Goal: Register for event/course

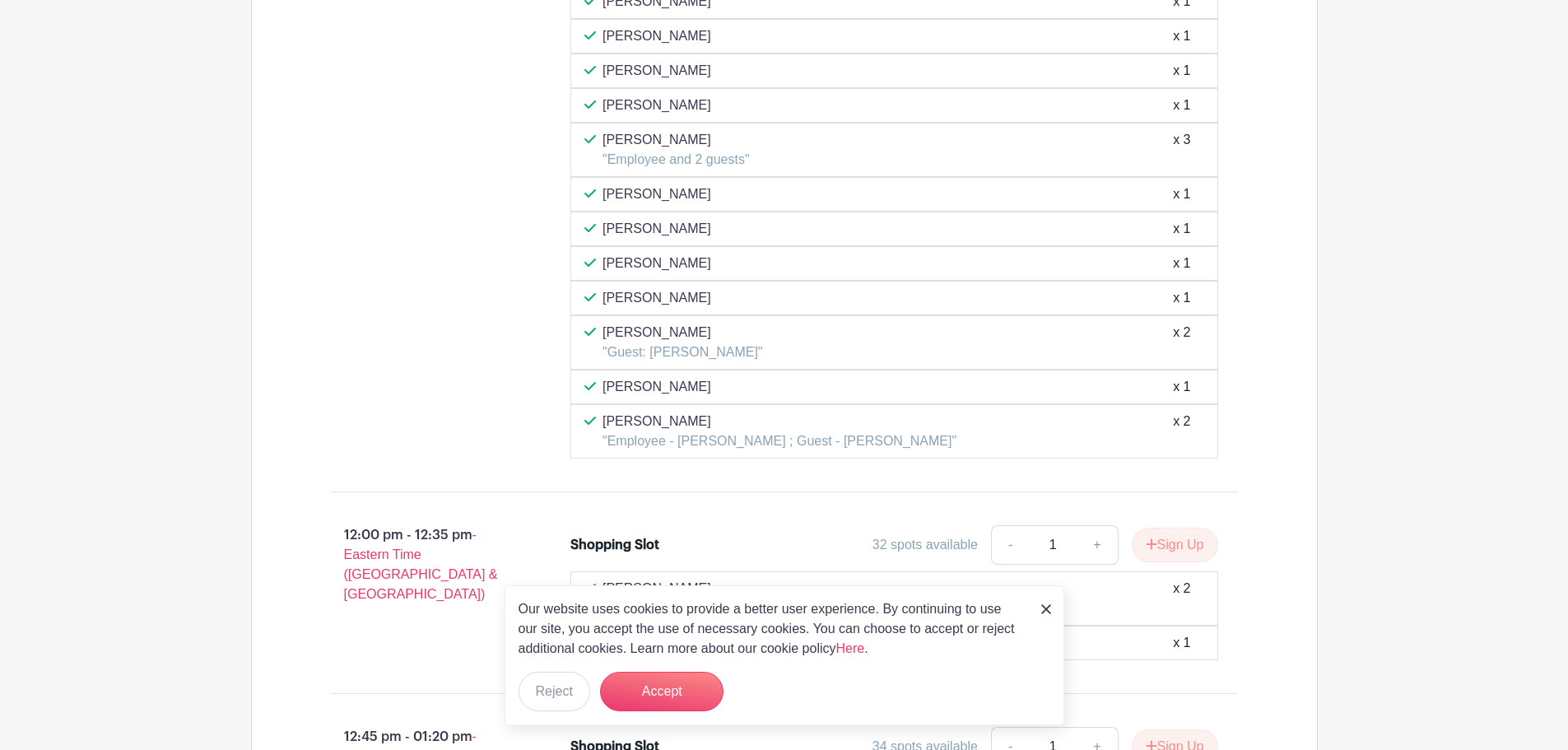
scroll to position [5021, 0]
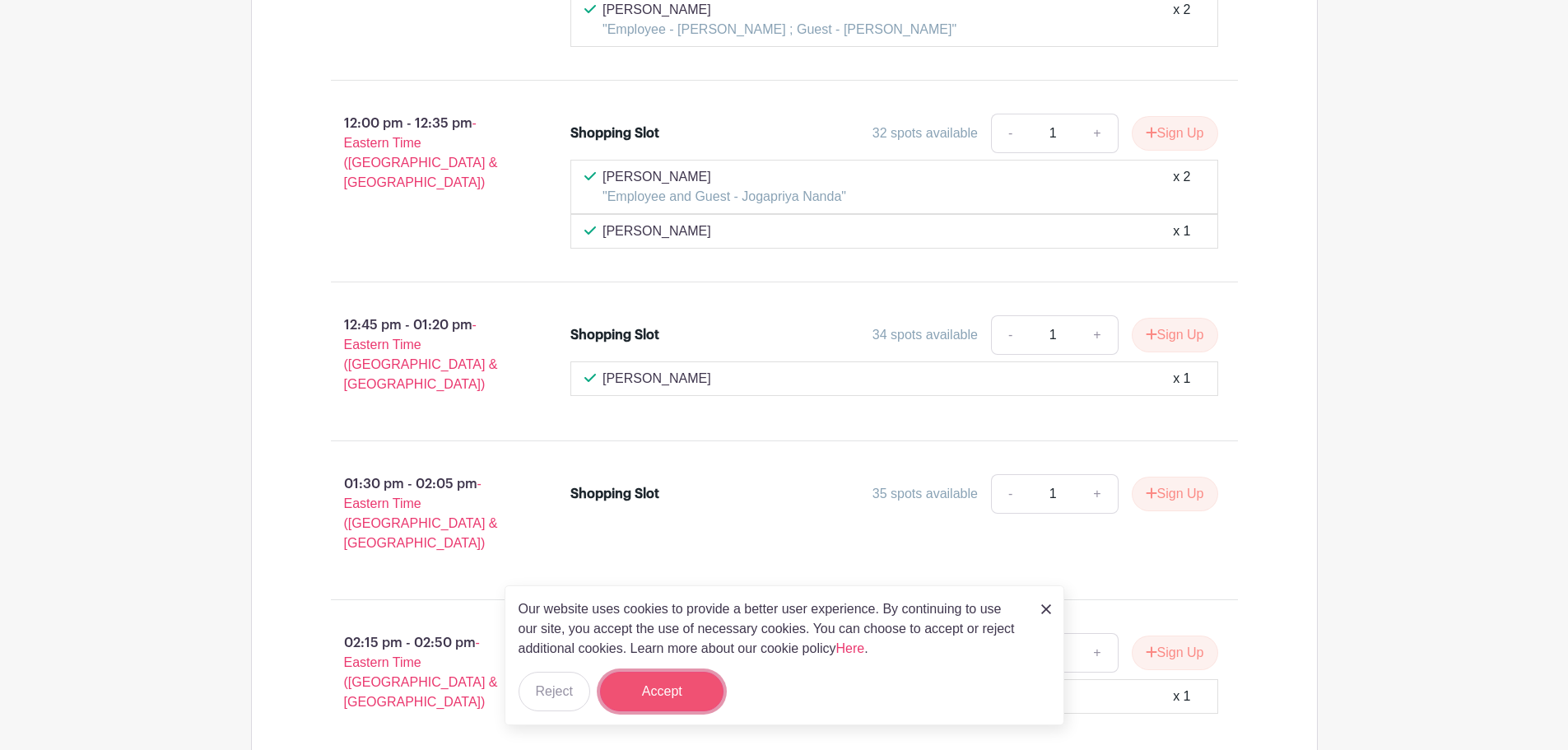
click at [664, 696] on button "Accept" at bounding box center [662, 691] width 123 height 39
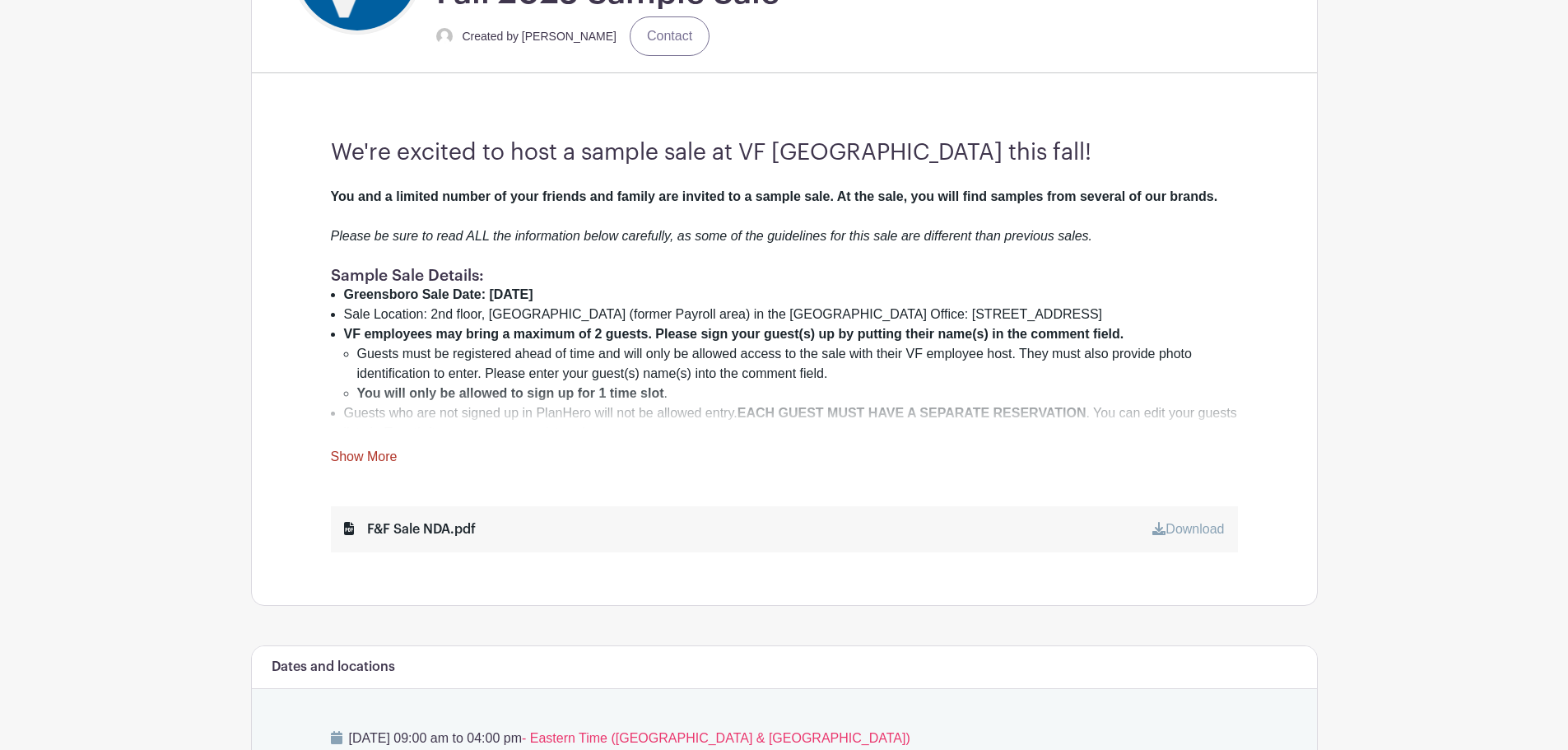
scroll to position [475, 0]
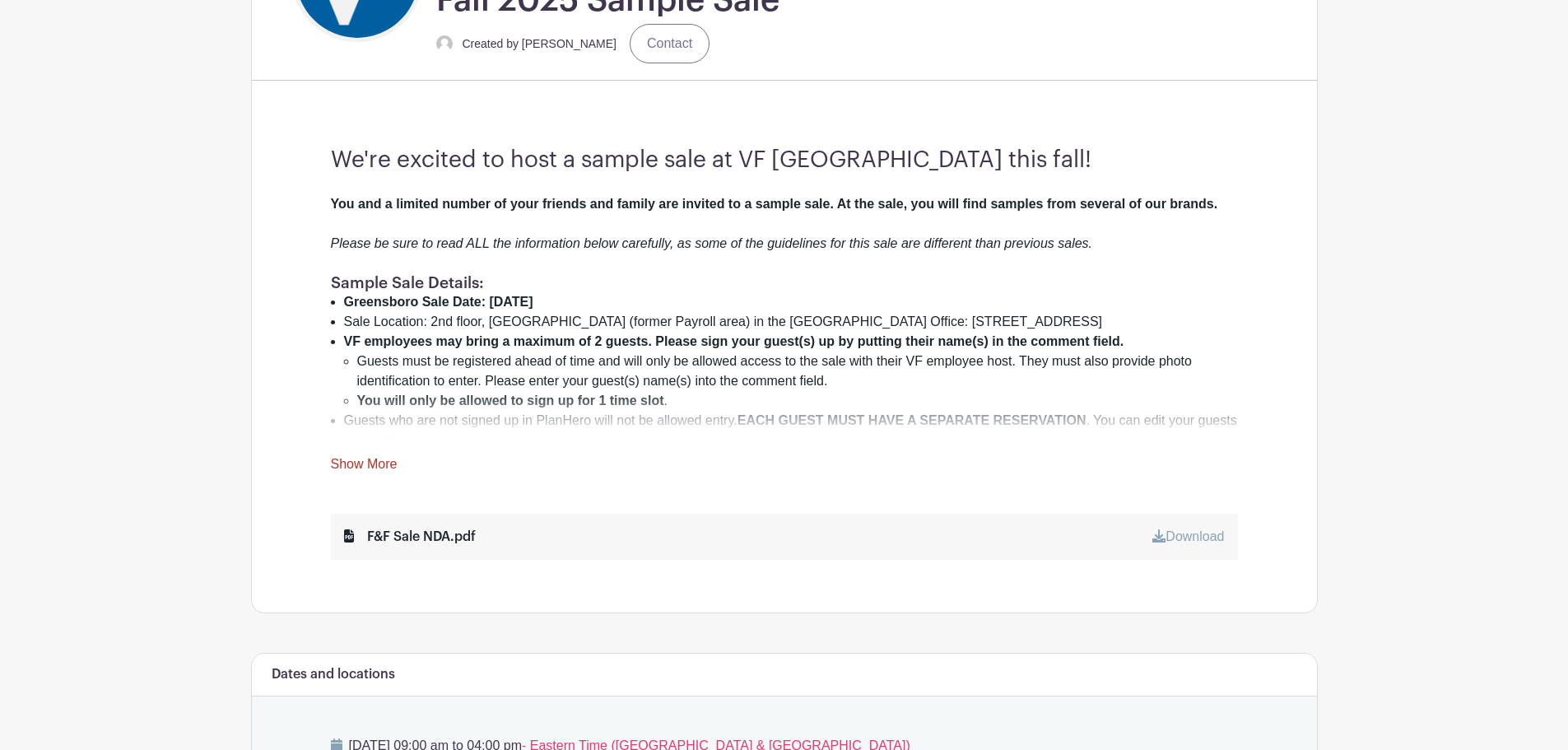
click at [785, 312] on li "Sale Location: 2nd floor, [GEOGRAPHIC_DATA] (former Payroll area) in the [GEOGR…" at bounding box center [791, 322] width 894 height 20
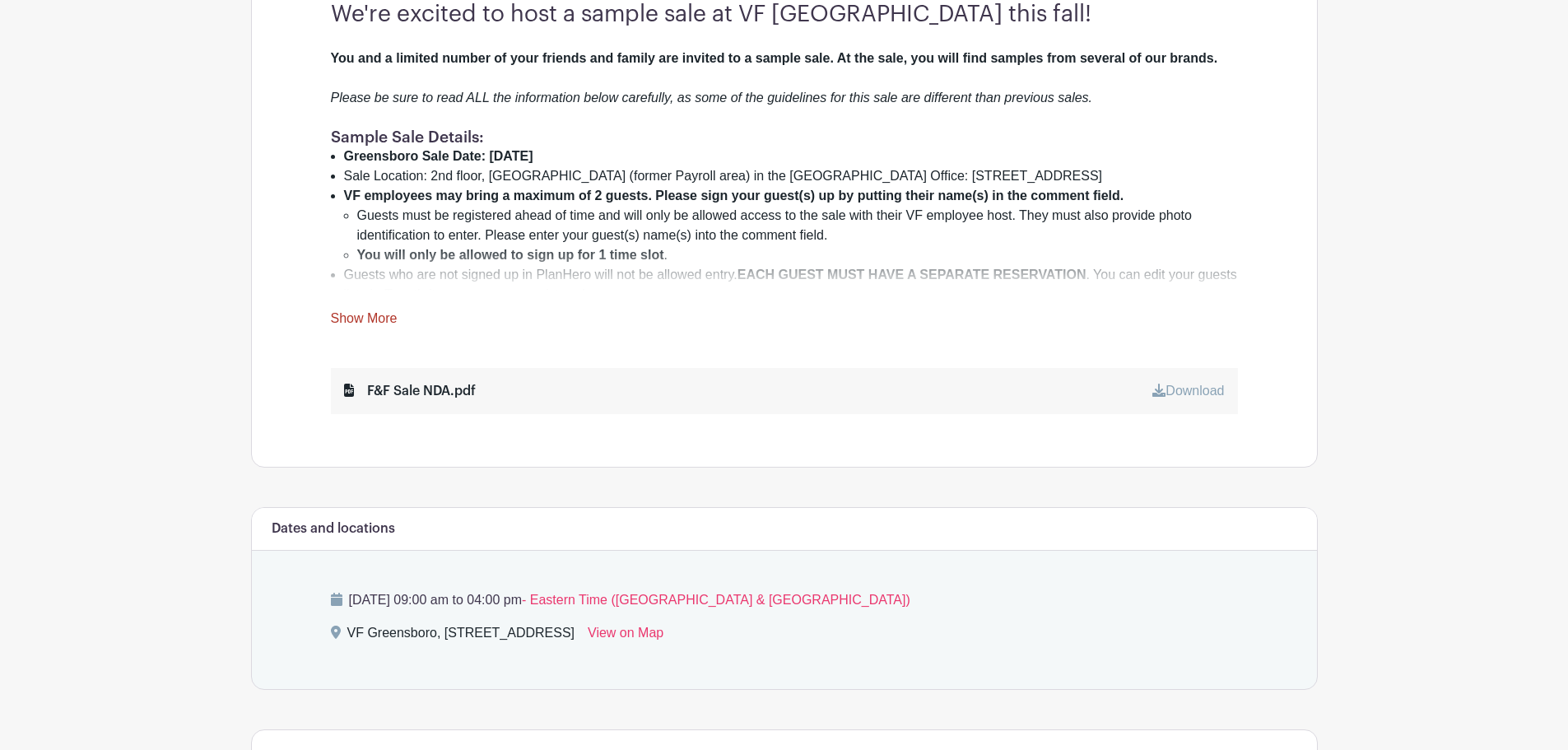
scroll to position [640, 0]
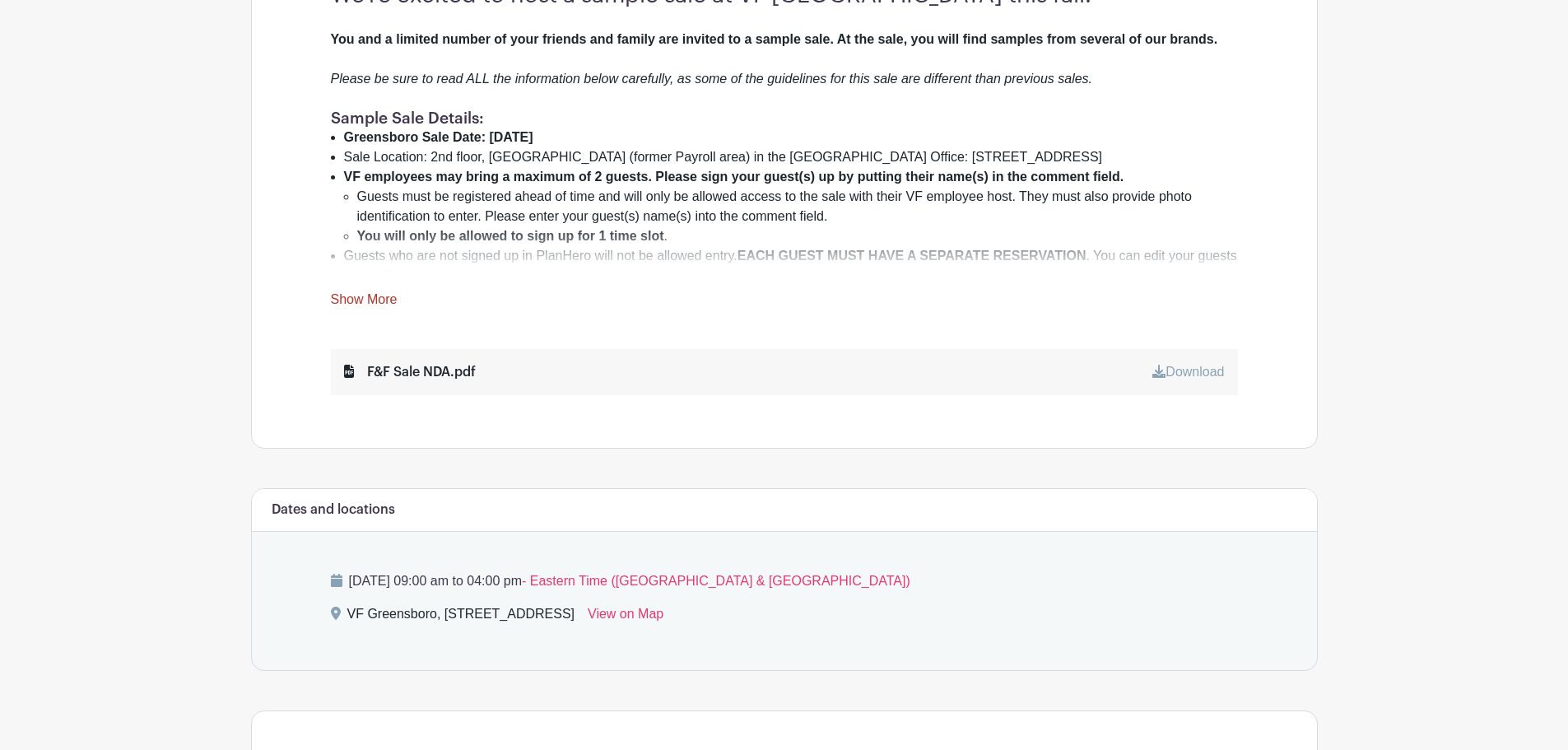
click at [602, 330] on div "We're excited to host a sample sale at VF Greensboro this fall! You and a limit…" at bounding box center [784, 188] width 986 height 519
click at [570, 376] on div "F&F Sale NDA.pdf Download" at bounding box center [784, 372] width 907 height 46
click at [819, 274] on li "Guests who are not signed up in PlanHero will not be allowed entry. EACH GUEST …" at bounding box center [791, 265] width 894 height 39
click at [1161, 250] on li "Guests who are not signed up in PlanHero will not be allowed entry. EACH GUEST …" at bounding box center [791, 265] width 894 height 39
click at [358, 304] on link "Show More" at bounding box center [364, 302] width 67 height 20
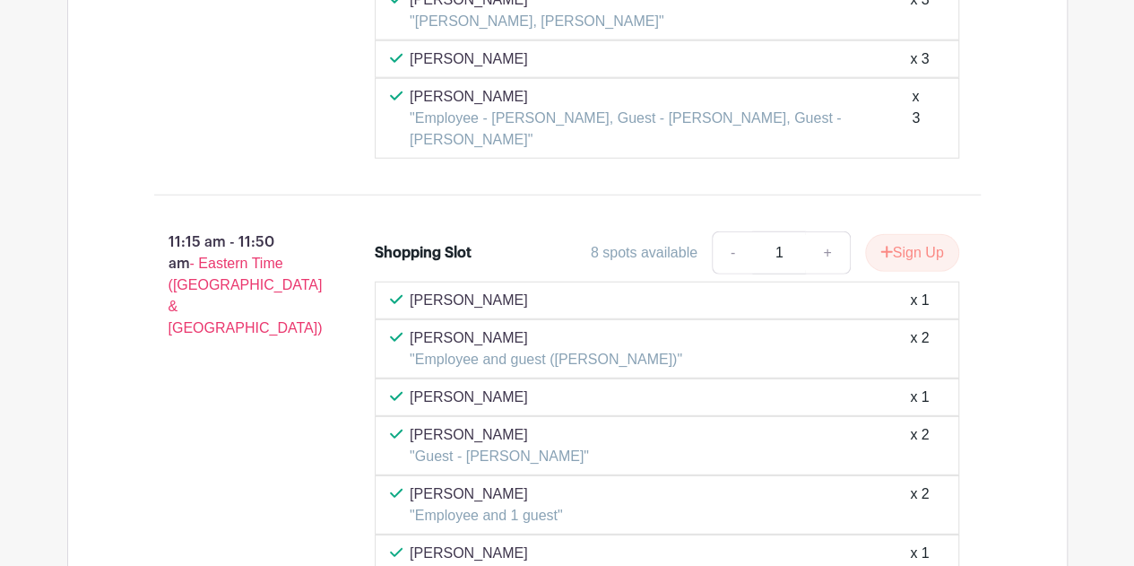
scroll to position [5725, 0]
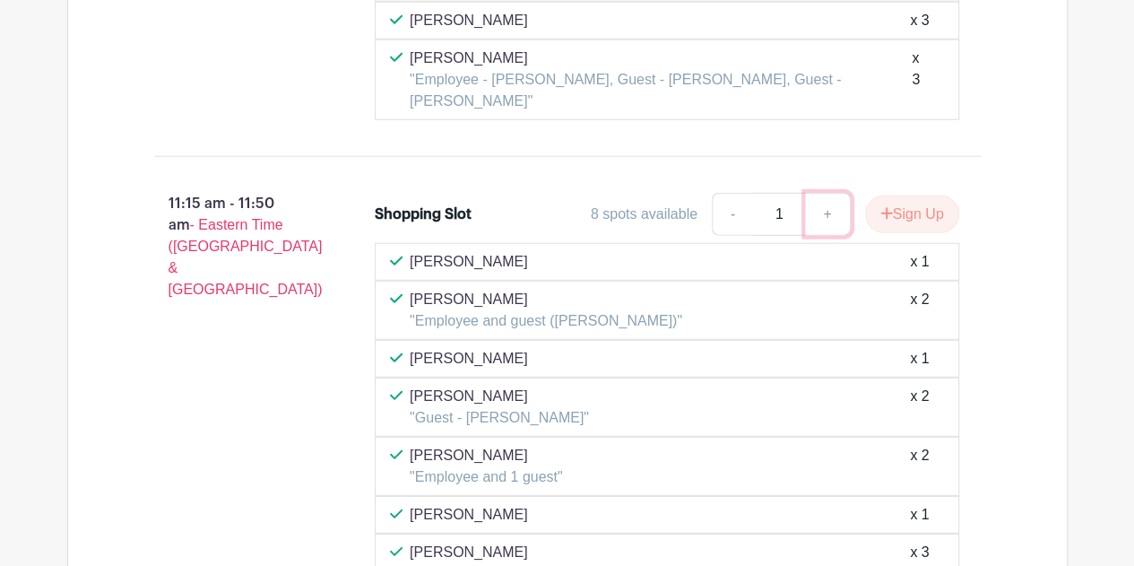
click at [831, 193] on link "+" at bounding box center [827, 214] width 45 height 43
type input "3"
click at [891, 195] on button "Sign Up" at bounding box center [912, 214] width 94 height 38
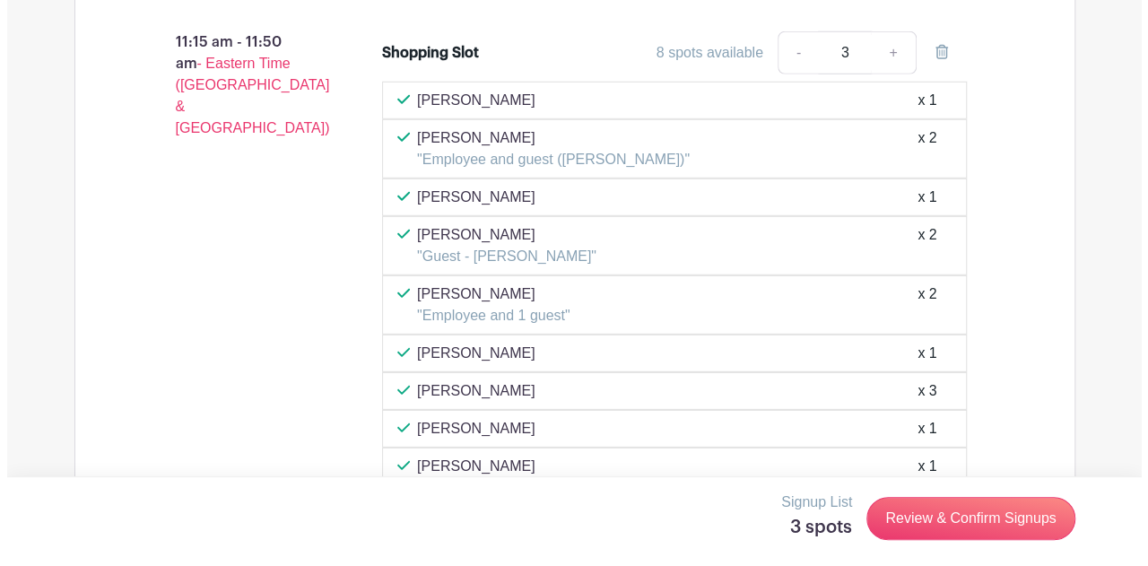
scroll to position [5904, 0]
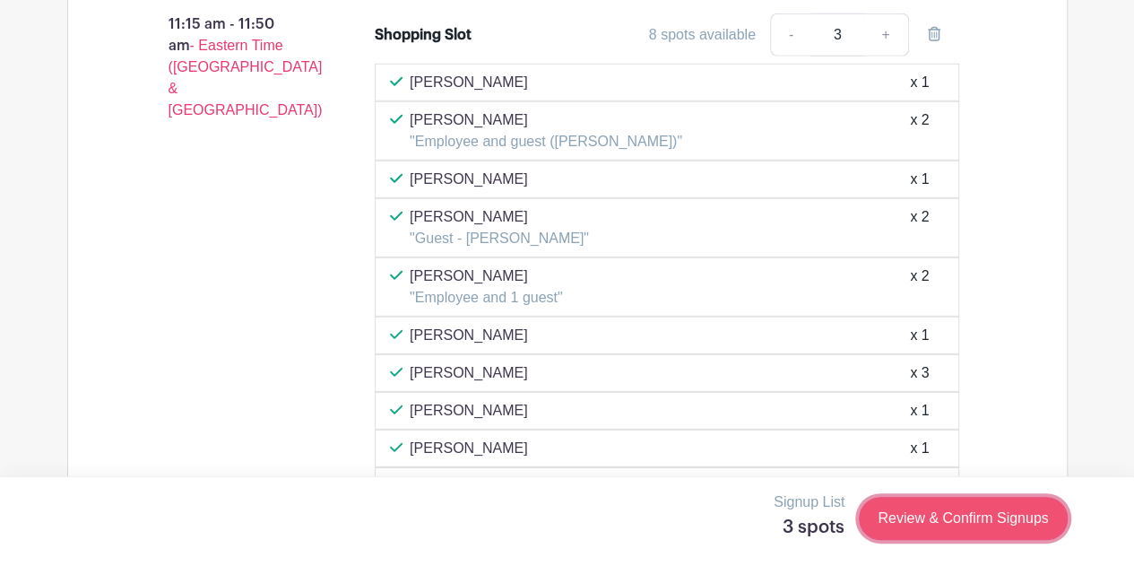
click at [916, 514] on link "Review & Confirm Signups" at bounding box center [963, 518] width 208 height 43
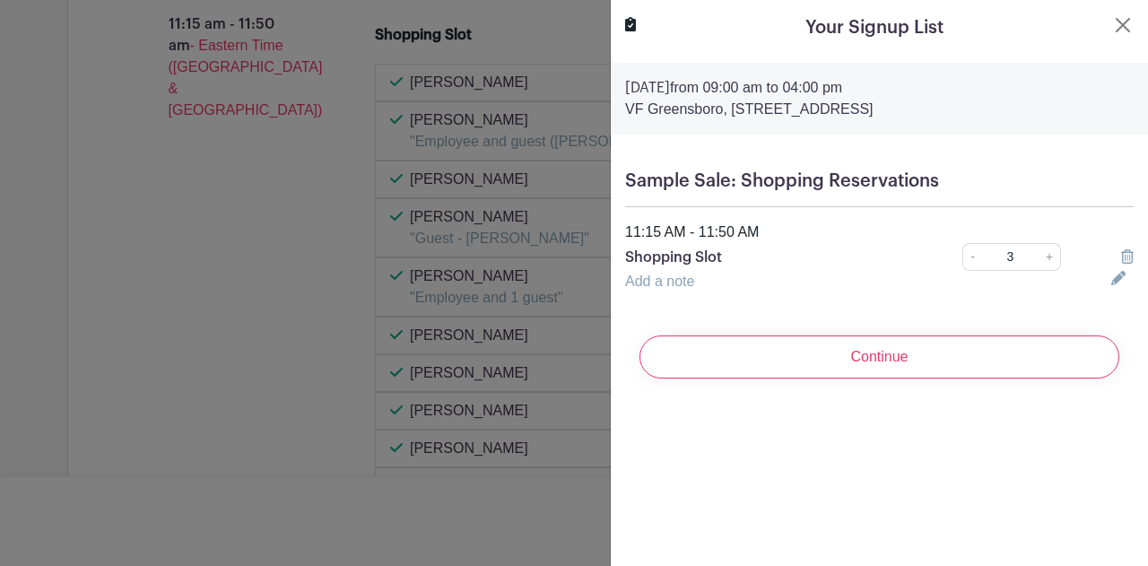
drag, startPoint x: 796, startPoint y: 362, endPoint x: 639, endPoint y: 394, distance: 160.0
click at [639, 394] on turbo-frame "Your Signup List Friday, October 24, 2025 from 09:00 am to 04:00 pm VF Greensbo…" at bounding box center [879, 203] width 537 height 407
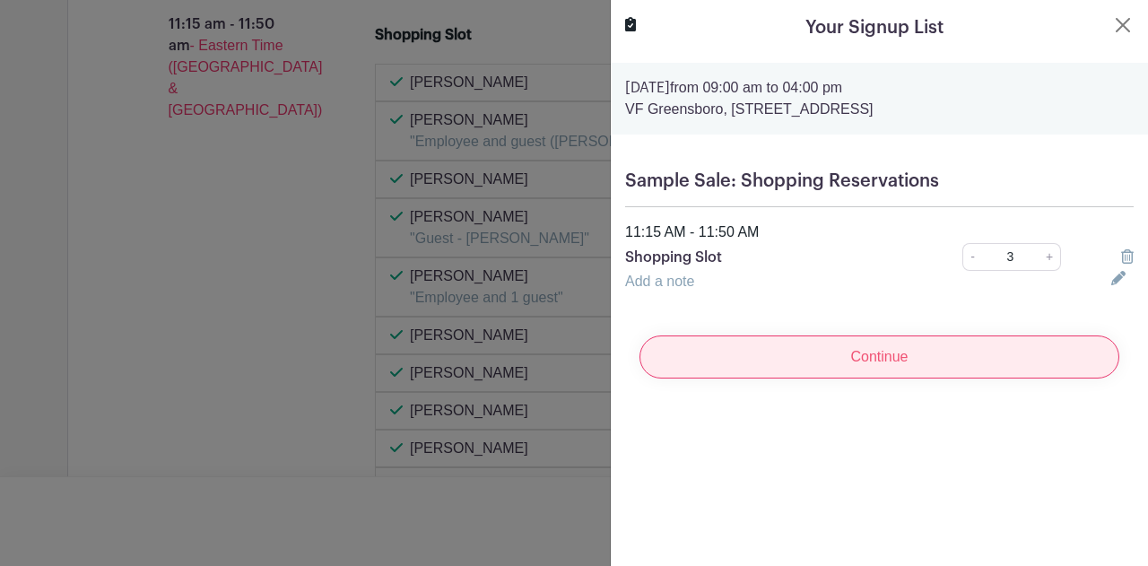
click at [832, 358] on input "Continue" at bounding box center [879, 356] width 480 height 43
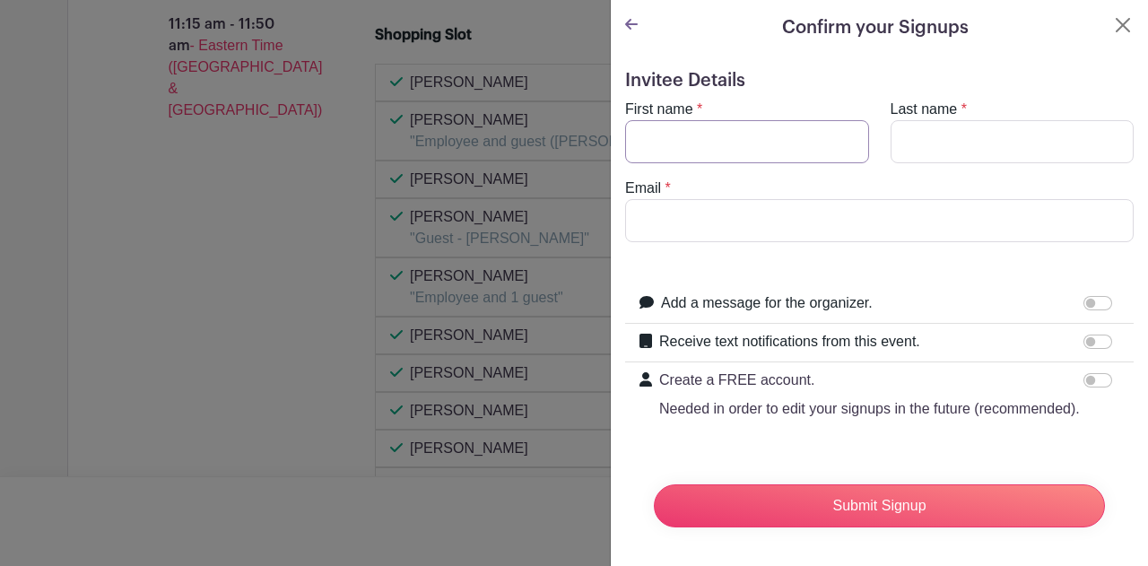
click at [753, 141] on input "First name" at bounding box center [747, 141] width 244 height 43
type input "Vivian"
type input "Coates"
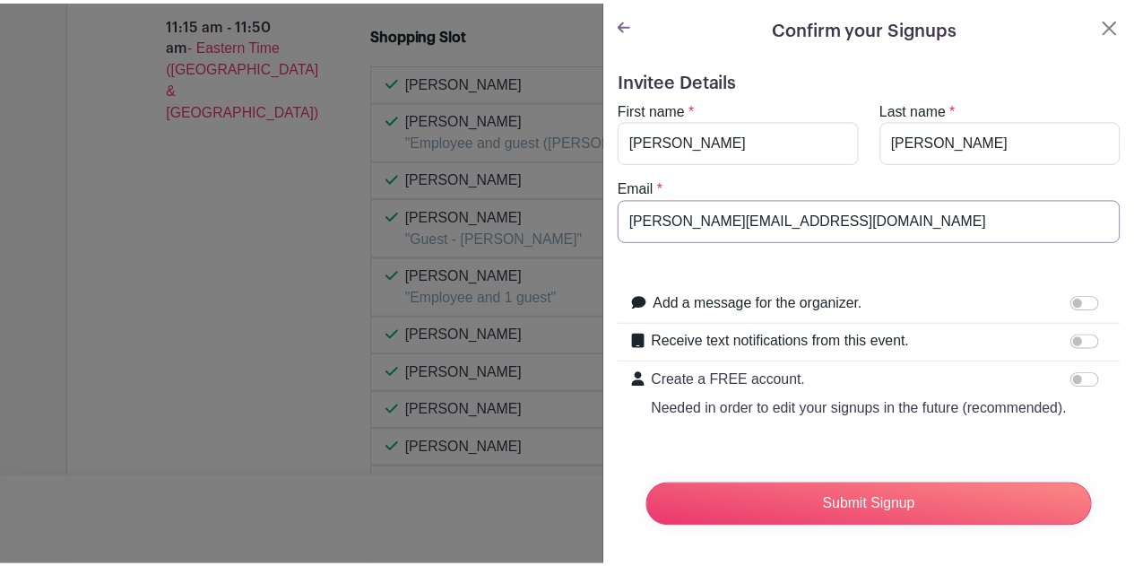
scroll to position [37, 0]
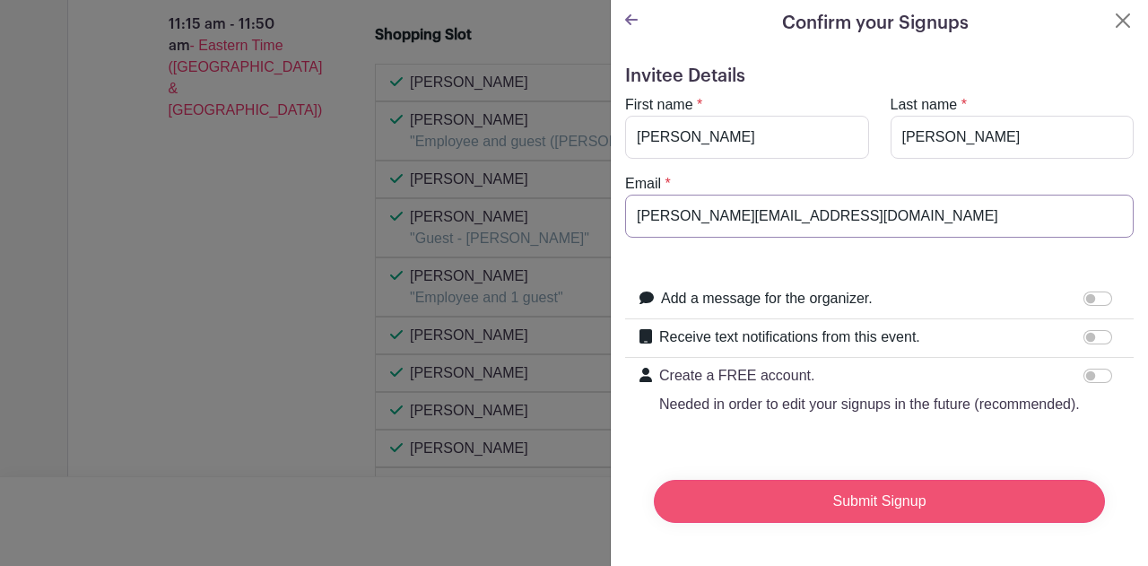
type input "[PERSON_NAME][EMAIL_ADDRESS][DOMAIN_NAME]"
click at [828, 486] on input "Submit Signup" at bounding box center [879, 501] width 451 height 43
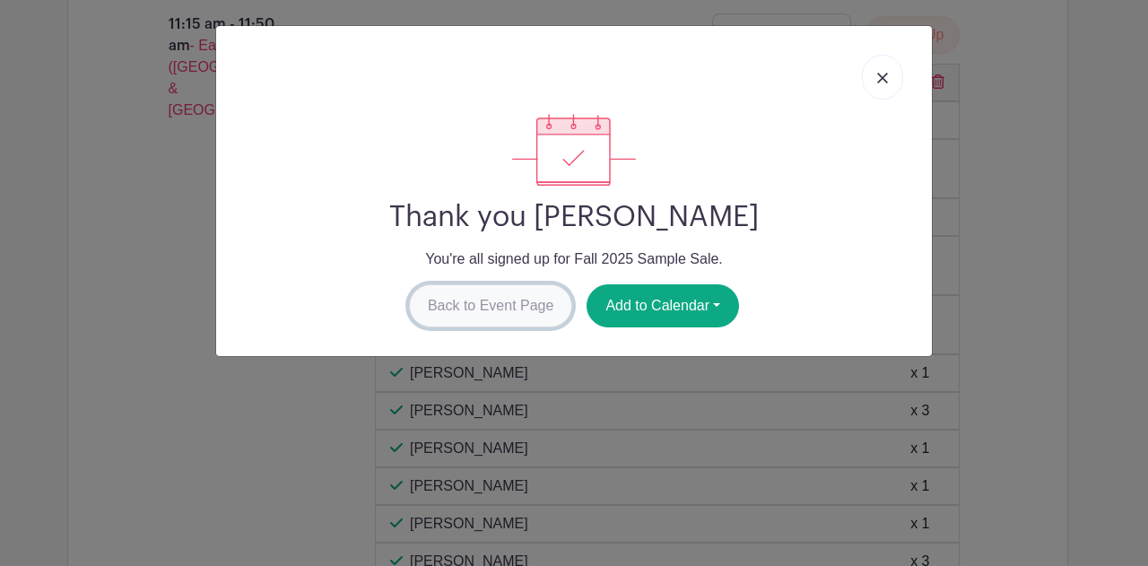
click at [538, 305] on link "Back to Event Page" at bounding box center [491, 305] width 164 height 43
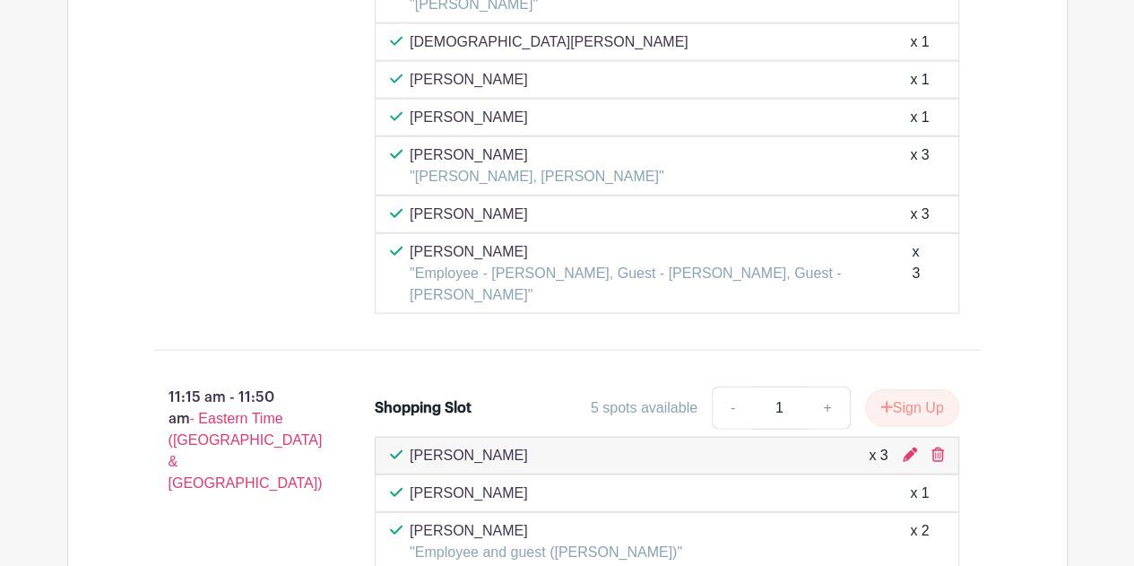
scroll to position [5635, 0]
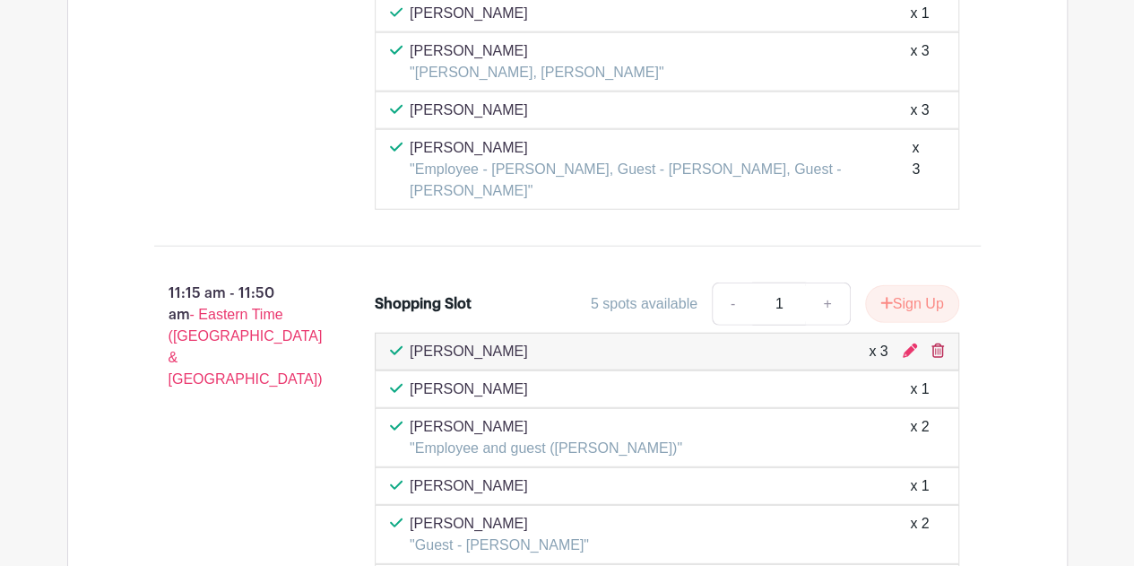
click at [940, 343] on icon at bounding box center [937, 350] width 13 height 14
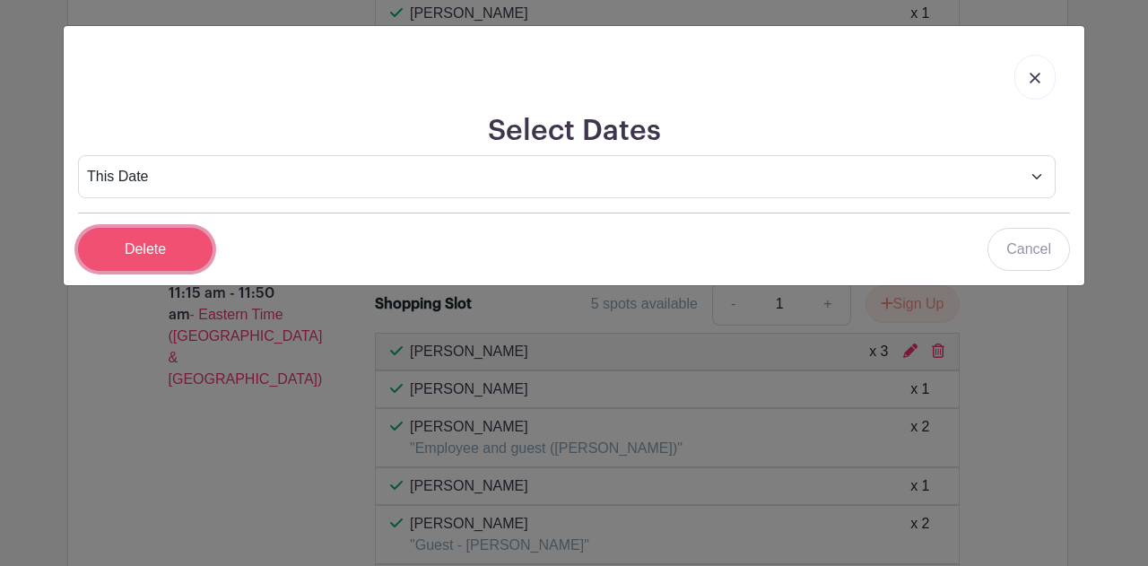
click at [169, 247] on input "Delete" at bounding box center [145, 249] width 134 height 43
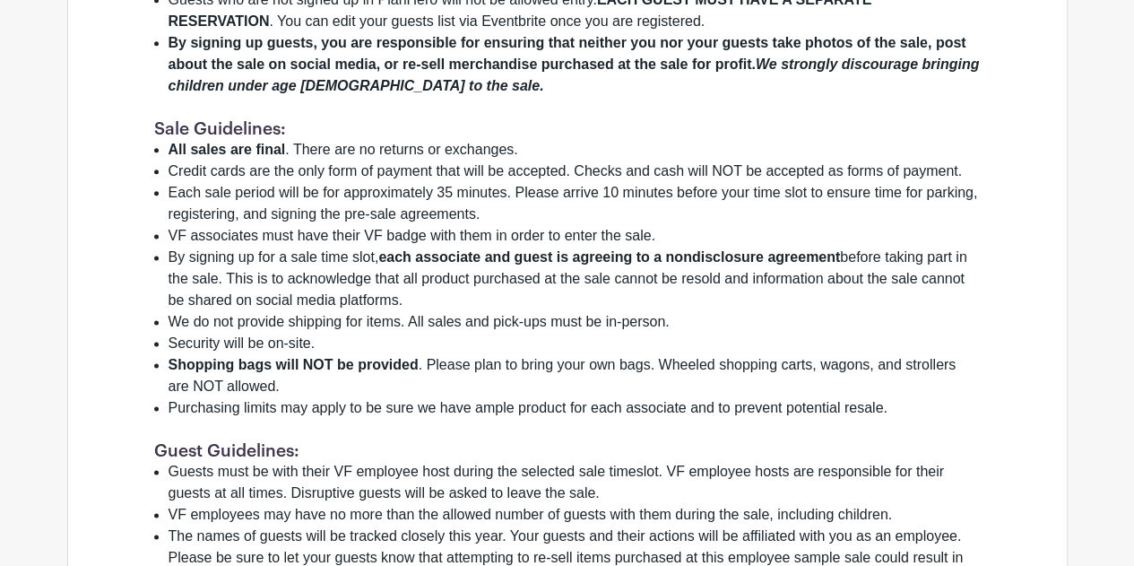
scroll to position [1076, 0]
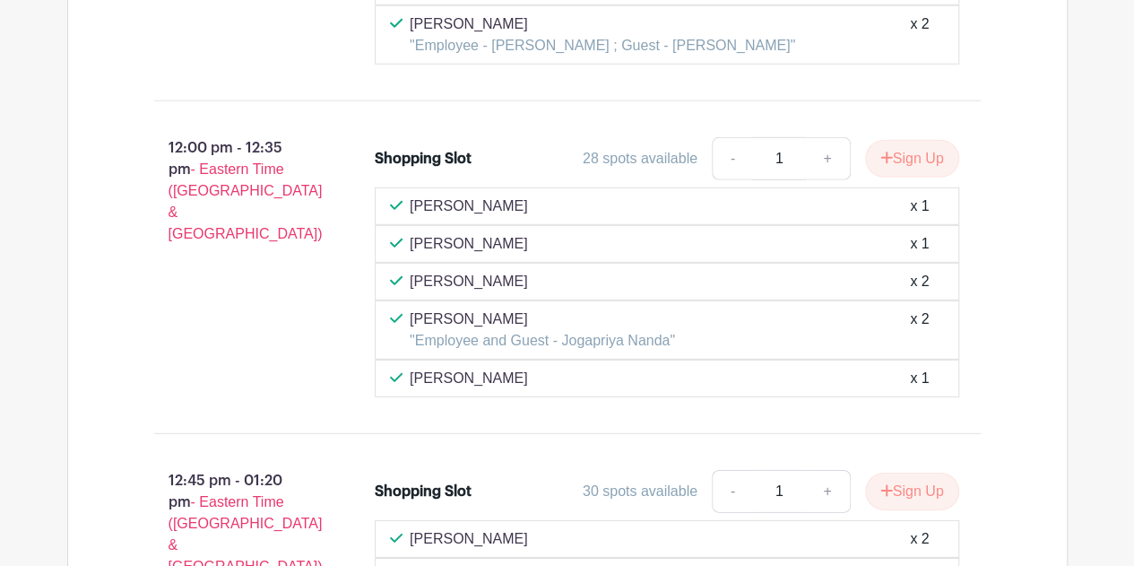
scroll to position [5759, 0]
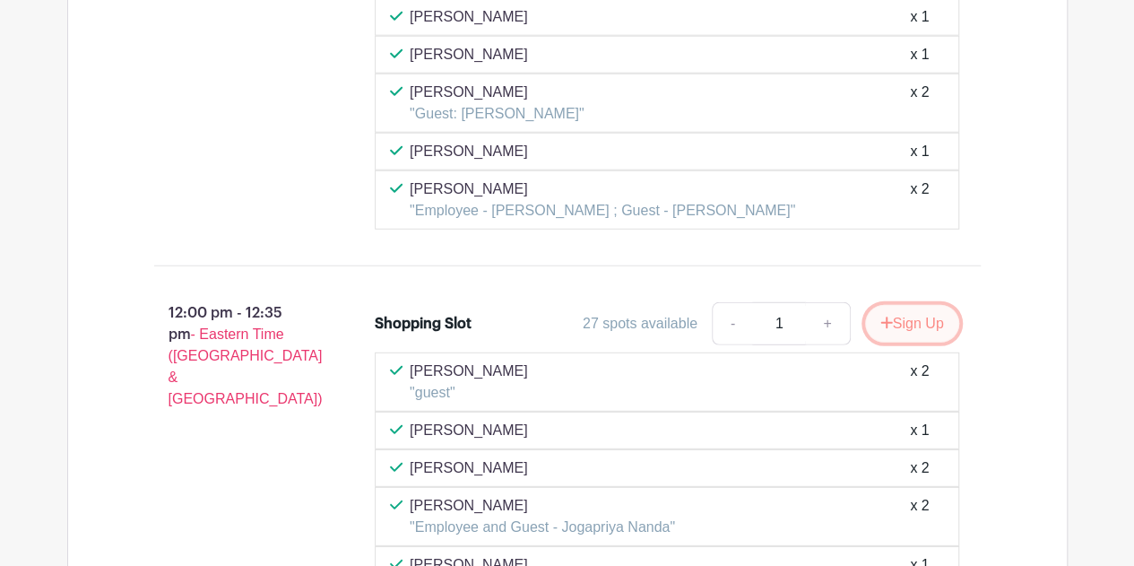
click at [896, 305] on button "Sign Up" at bounding box center [912, 324] width 94 height 38
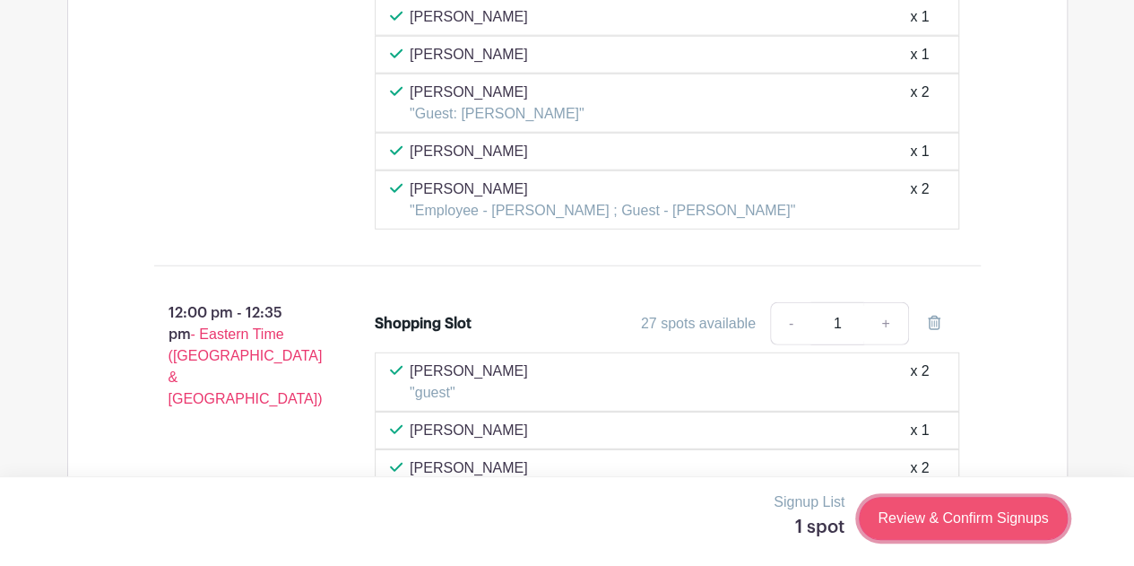
click at [911, 516] on link "Review & Confirm Signups" at bounding box center [963, 518] width 208 height 43
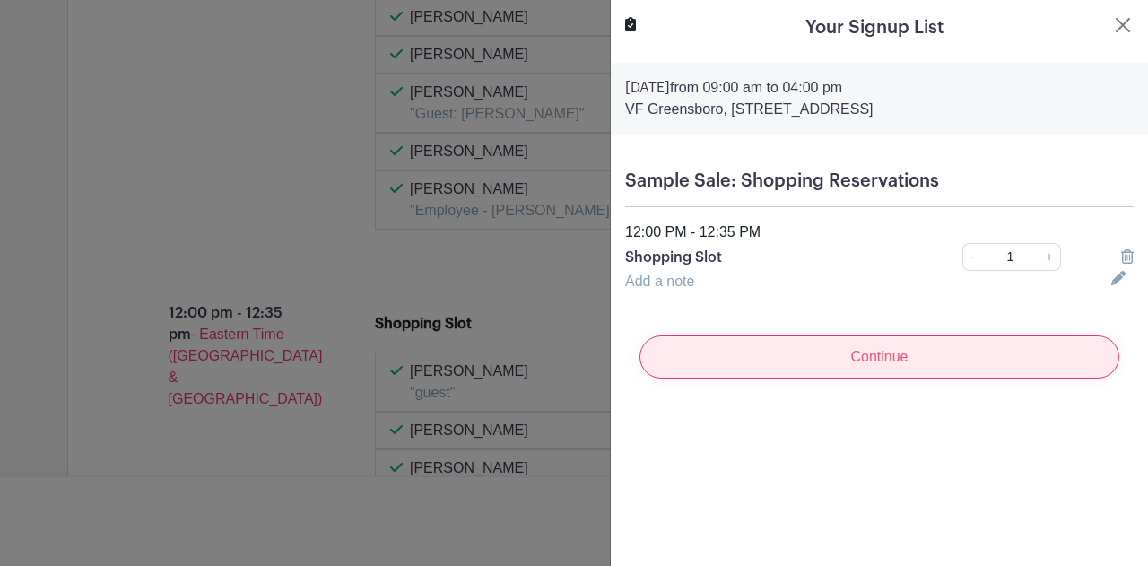
click at [757, 351] on input "Continue" at bounding box center [879, 356] width 480 height 43
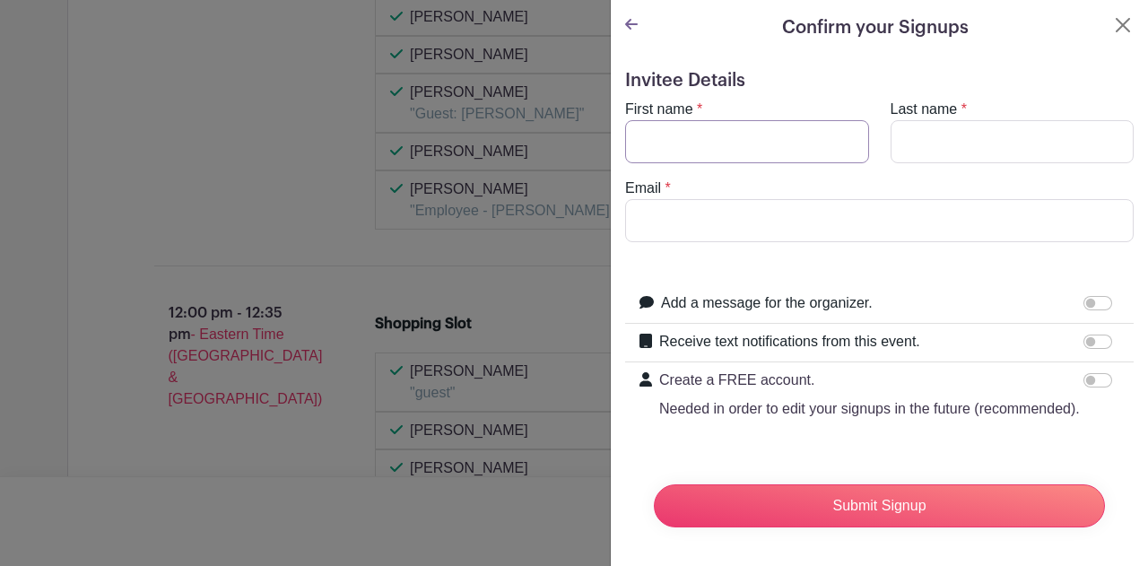
click at [713, 141] on input "First name" at bounding box center [747, 141] width 244 height 43
type input "[PERSON_NAME]"
type input "g"
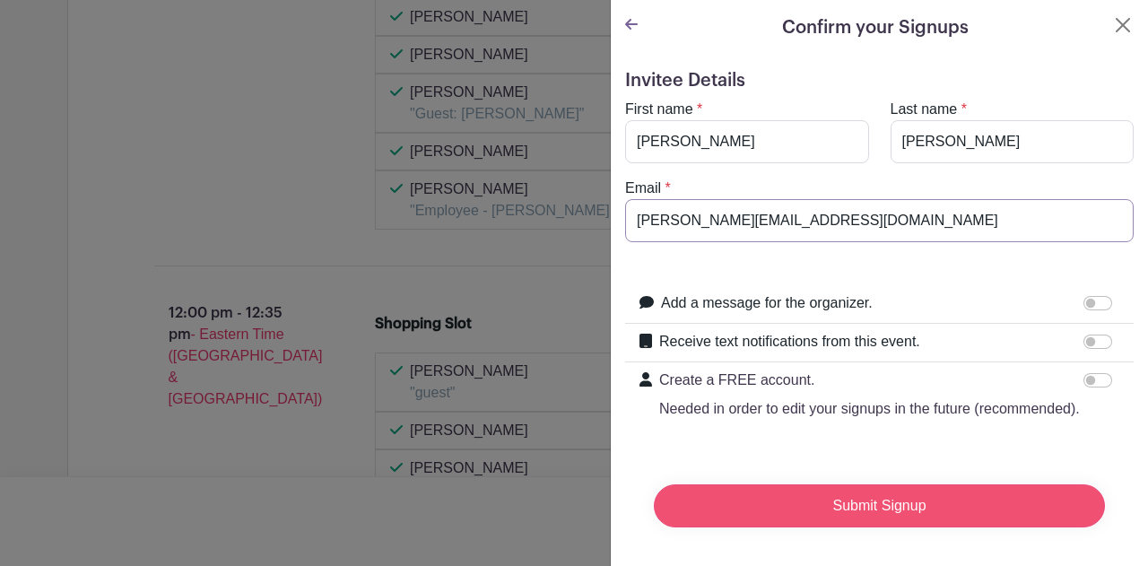
type input "[PERSON_NAME][EMAIL_ADDRESS][DOMAIN_NAME]"
click at [826, 515] on input "Submit Signup" at bounding box center [879, 505] width 451 height 43
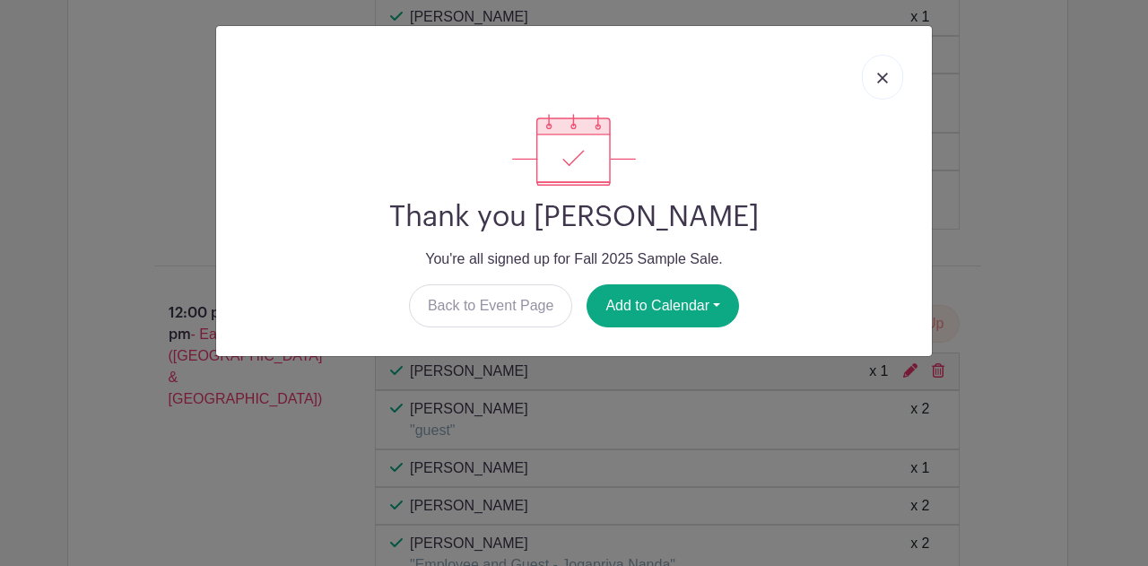
click at [883, 69] on link at bounding box center [882, 77] width 41 height 45
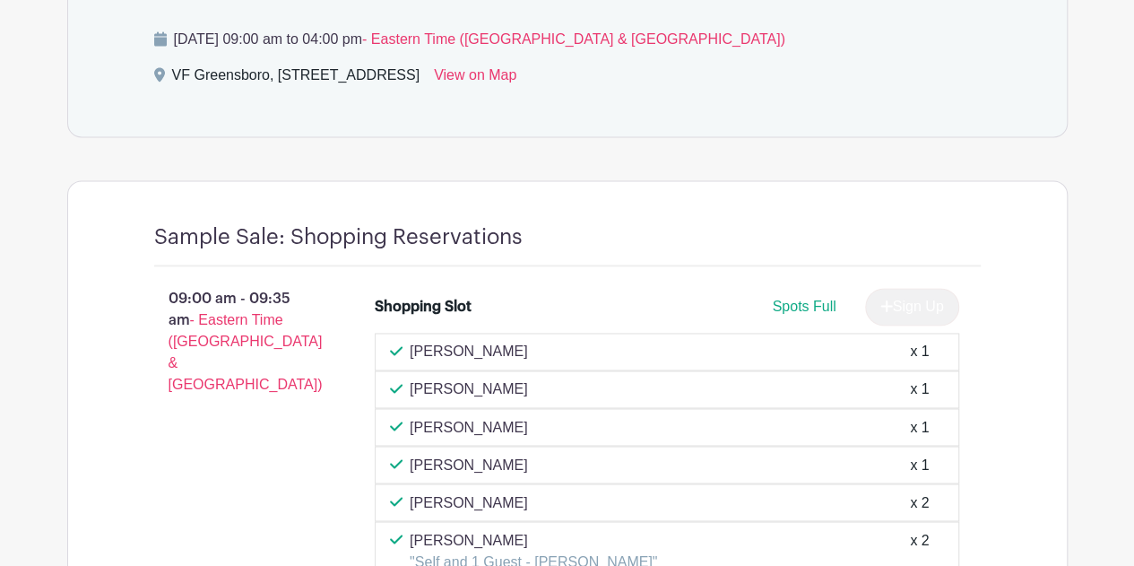
scroll to position [1142, 0]
